Goal: Information Seeking & Learning: Find specific fact

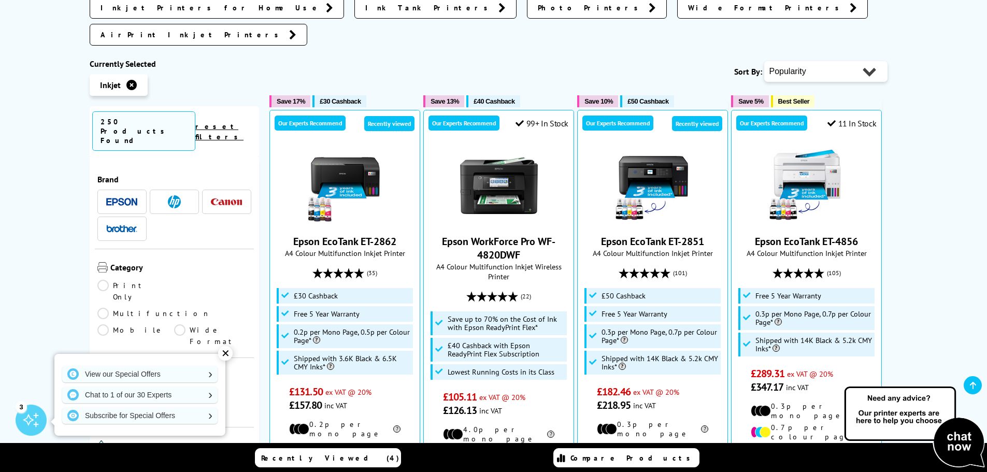
scroll to position [259, 0]
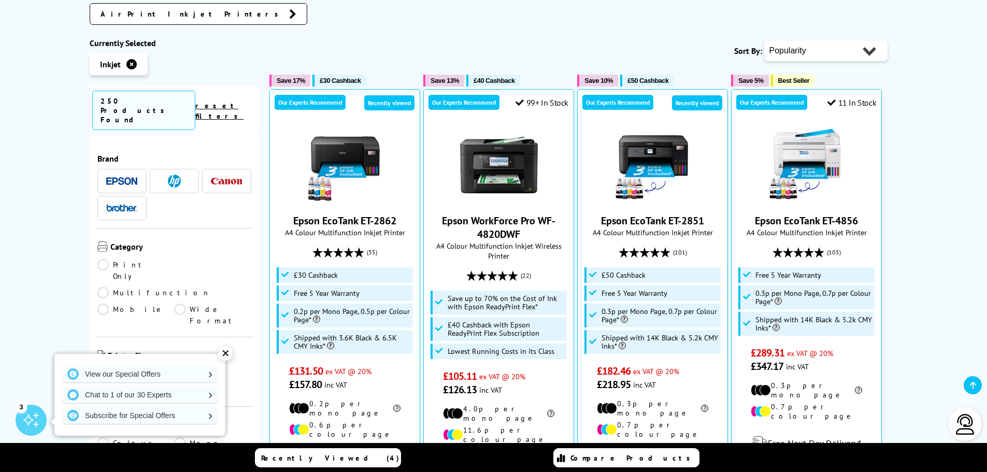
click at [122, 177] on img at bounding box center [121, 181] width 31 height 8
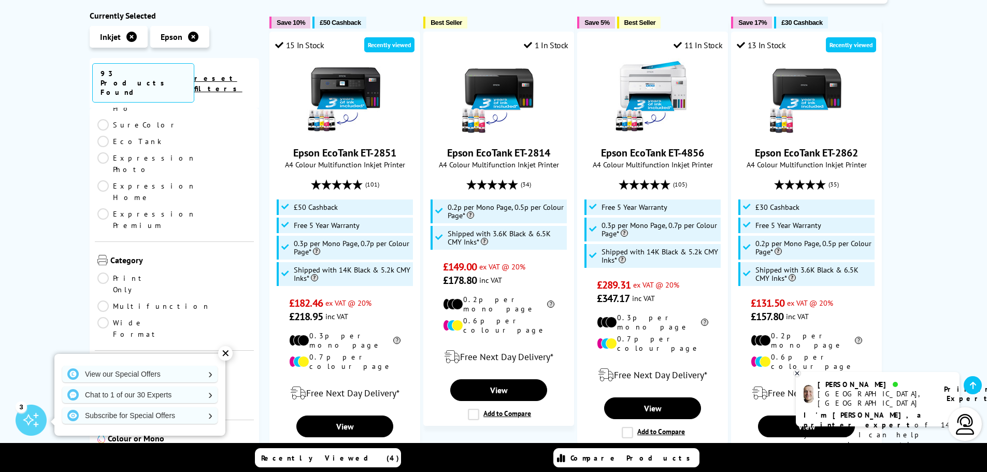
scroll to position [155, 0]
click at [106, 397] on link "A4" at bounding box center [135, 402] width 77 height 11
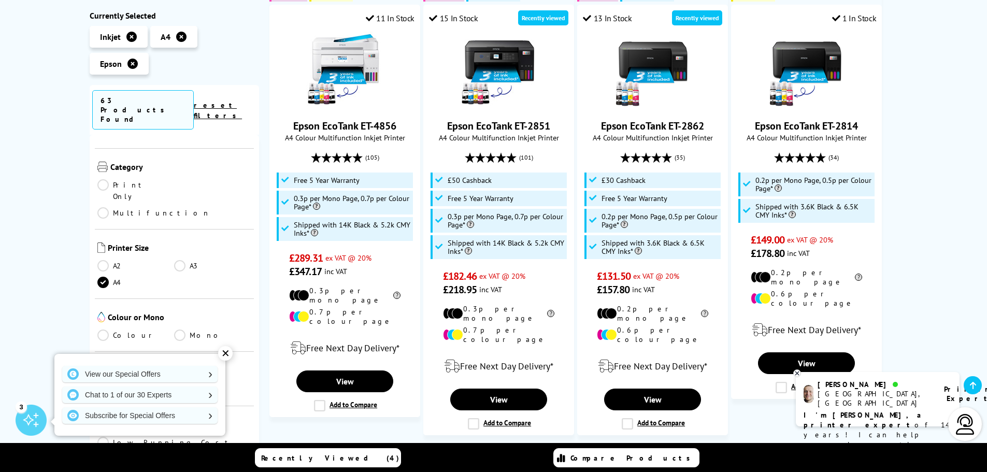
scroll to position [259, 0]
click at [107, 329] on link "Colour" at bounding box center [135, 334] width 77 height 11
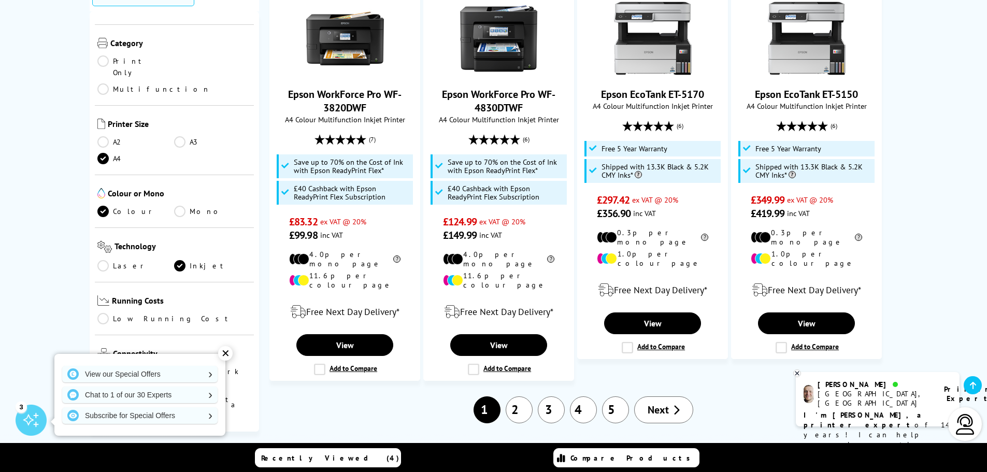
scroll to position [1192, 0]
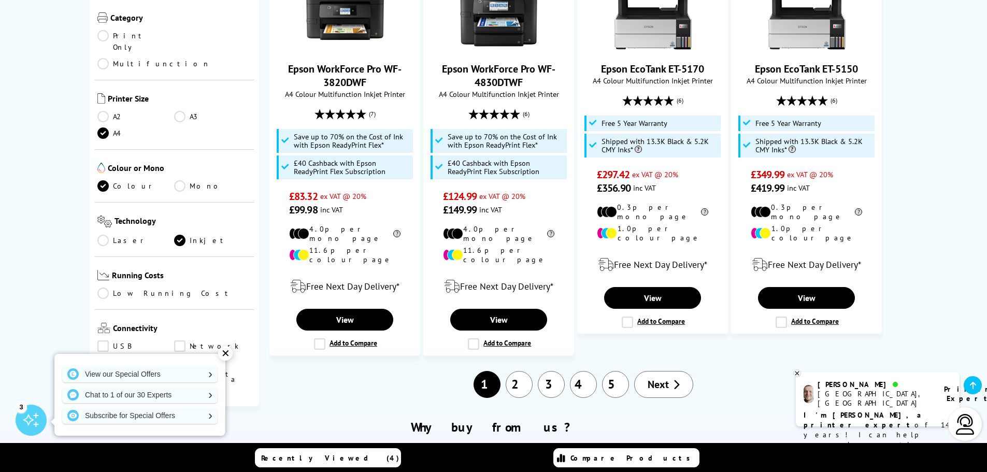
click at [524, 371] on link "2" at bounding box center [519, 384] width 27 height 27
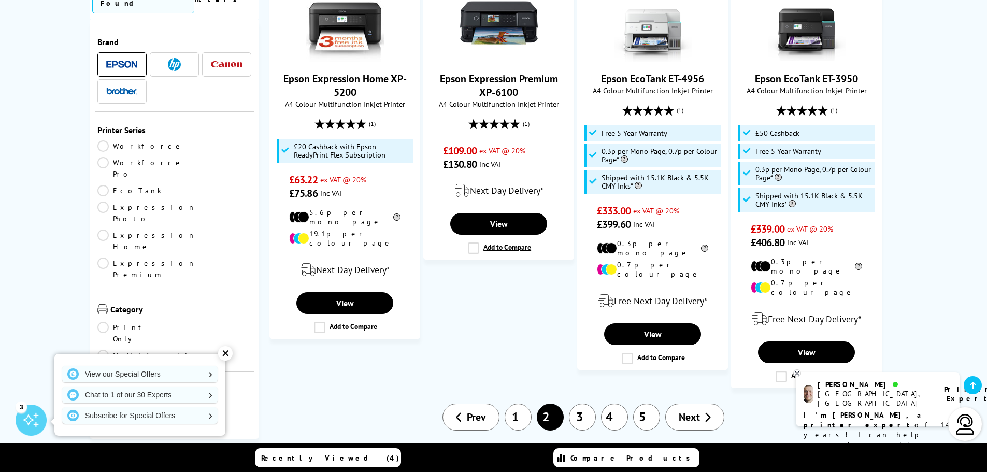
scroll to position [1243, 0]
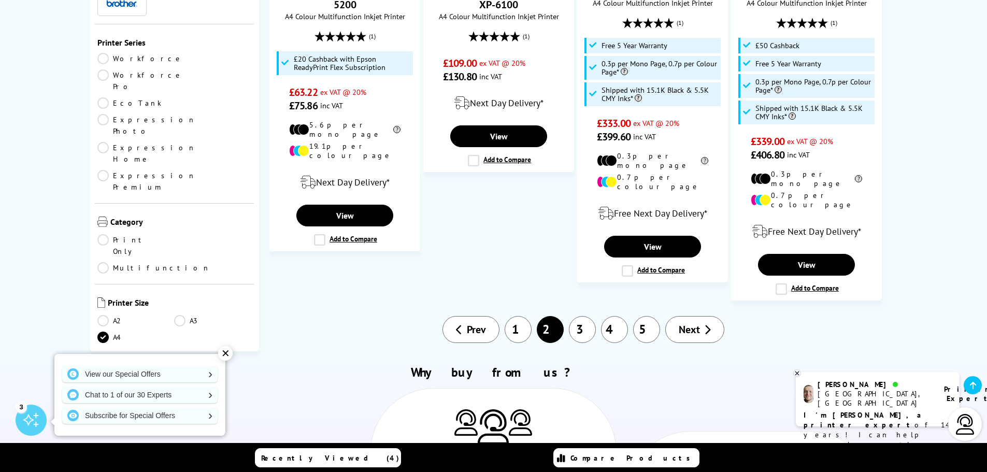
click at [580, 316] on link "3" at bounding box center [582, 329] width 27 height 27
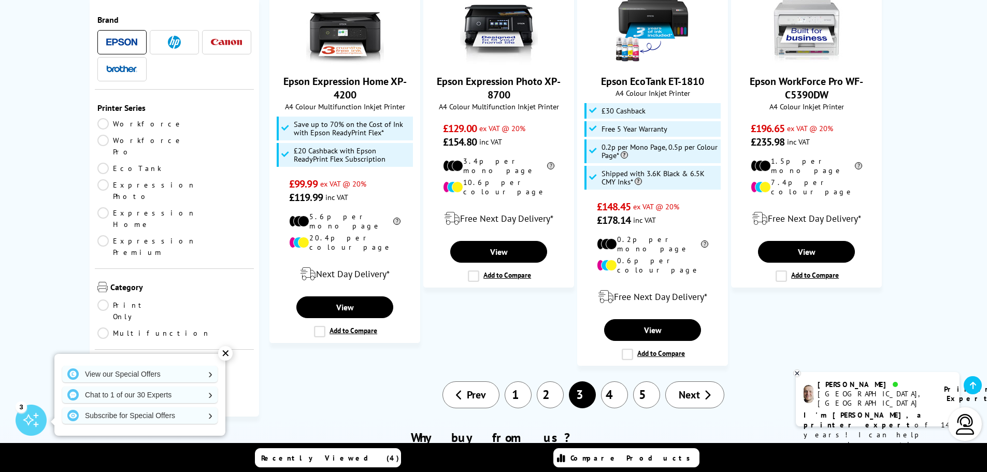
scroll to position [1088, 0]
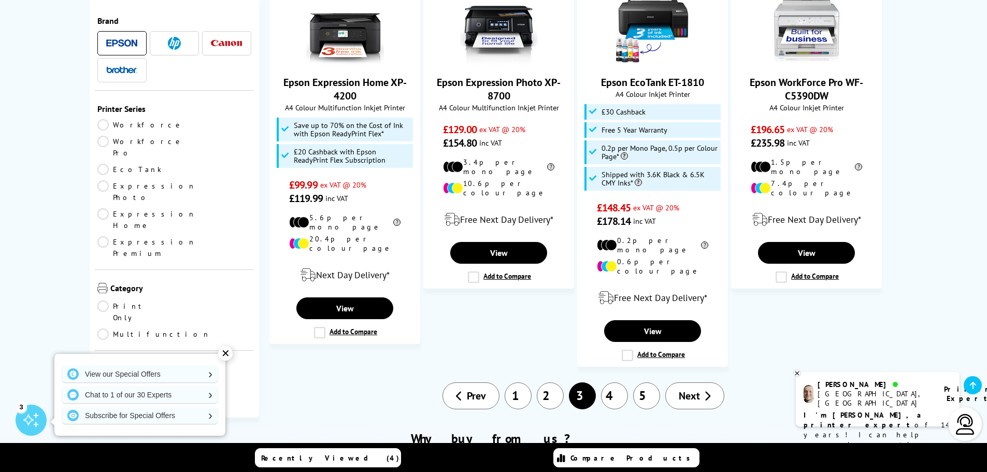
click at [611, 382] on link "4" at bounding box center [614, 395] width 27 height 27
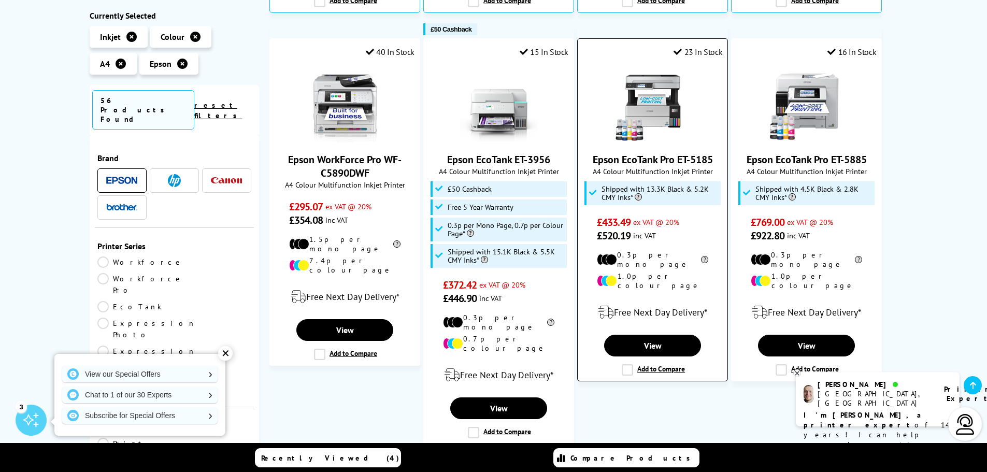
scroll to position [570, 0]
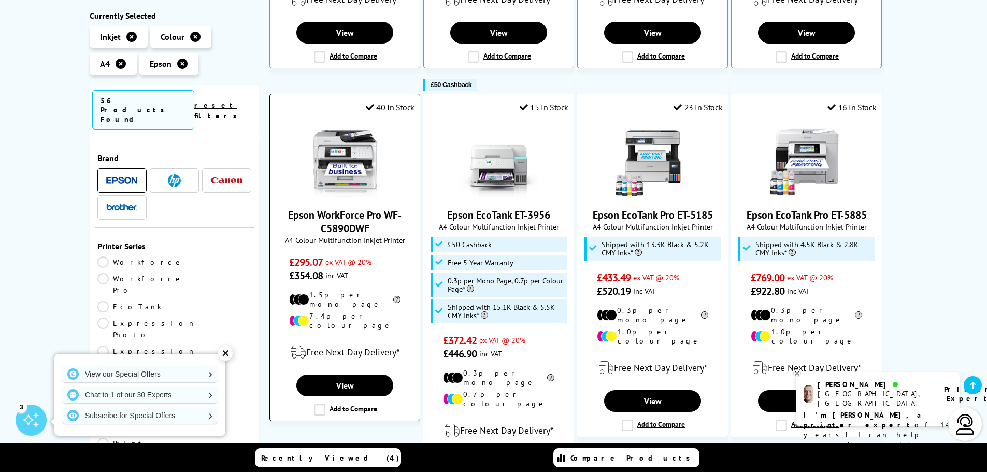
click at [345, 208] on link "Epson WorkForce Pro WF-C5890DWF" at bounding box center [344, 221] width 113 height 27
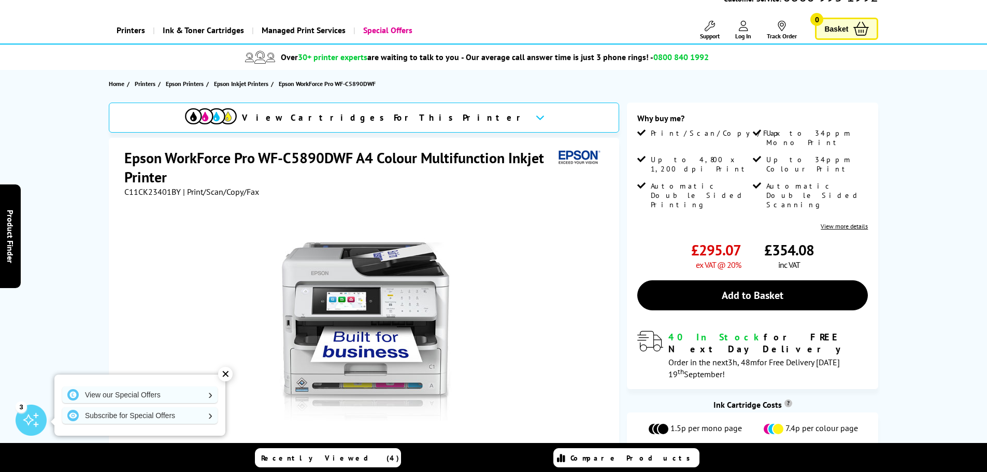
scroll to position [104, 0]
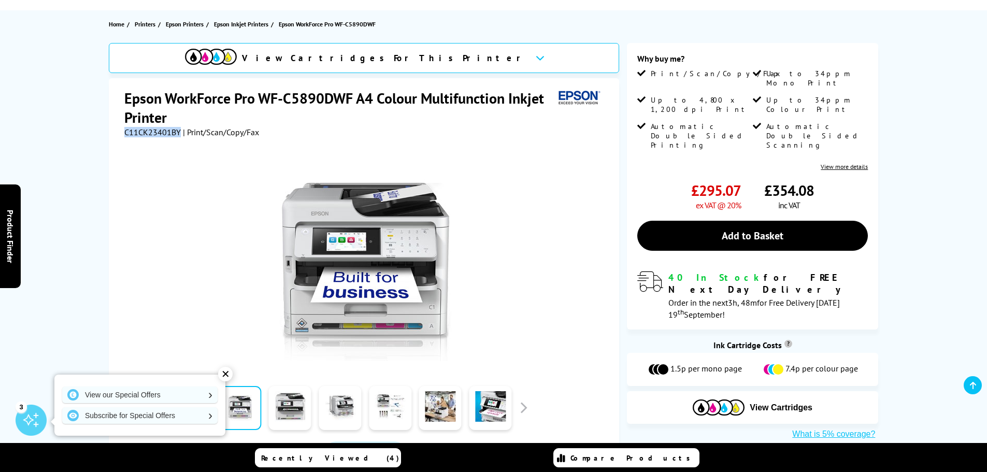
drag, startPoint x: 126, startPoint y: 133, endPoint x: 179, endPoint y: 135, distance: 52.9
click at [179, 135] on span "C11CK23401BY" at bounding box center [152, 132] width 56 height 10
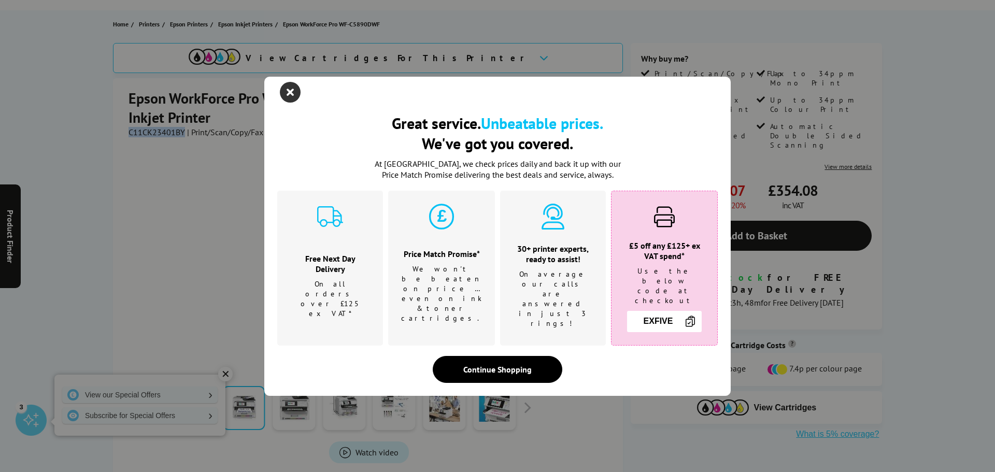
click at [283, 103] on icon "close modal" at bounding box center [290, 92] width 21 height 21
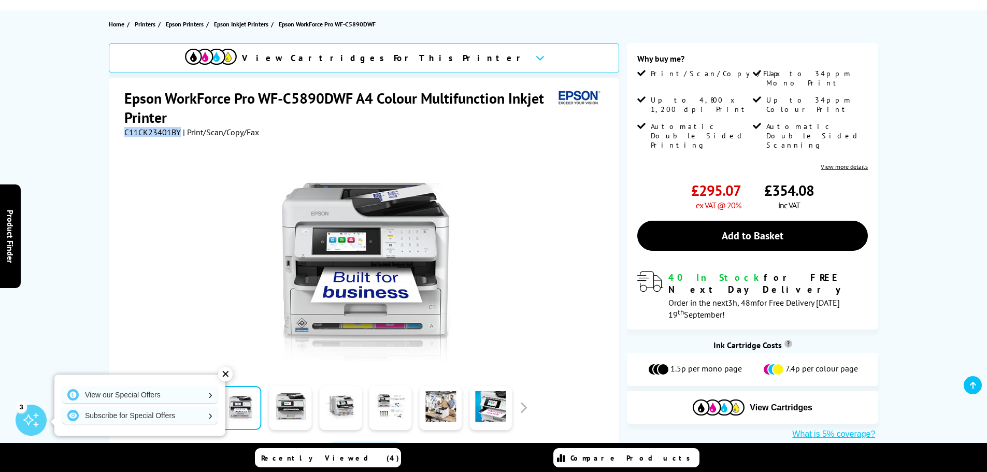
copy span "C11CK23401BY"
